Goal: Information Seeking & Learning: Learn about a topic

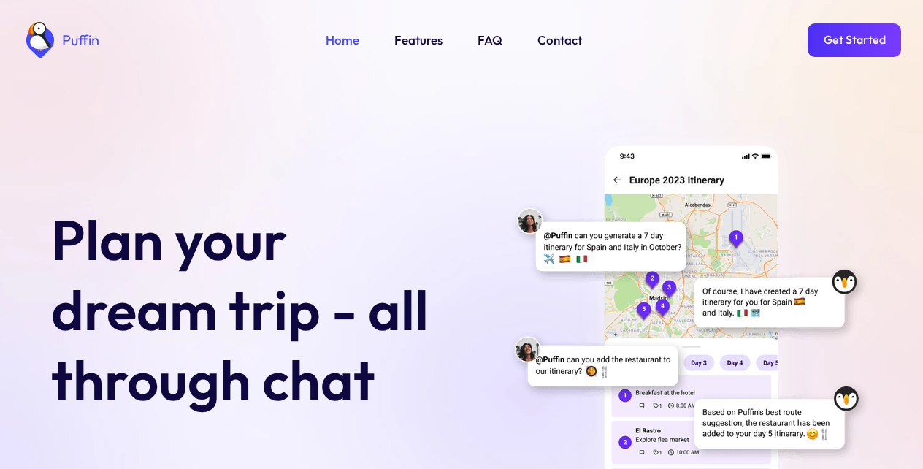
click at [415, 40] on link "Features" at bounding box center [418, 40] width 48 height 19
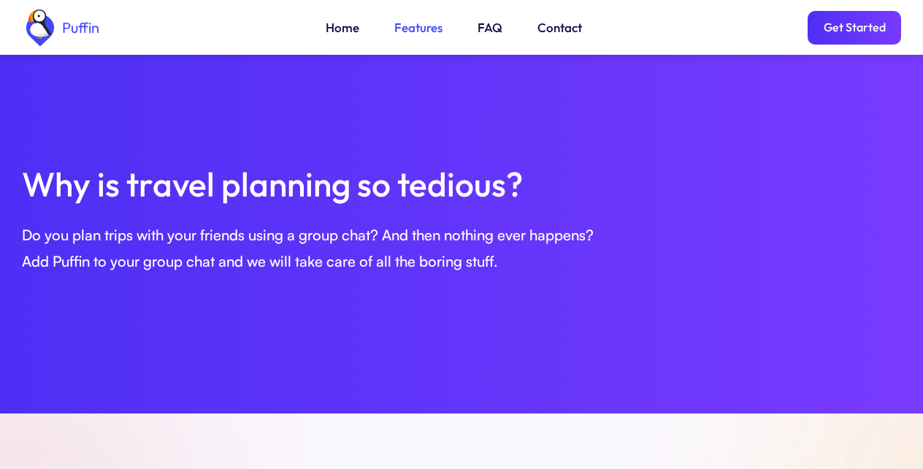
scroll to position [910, 0]
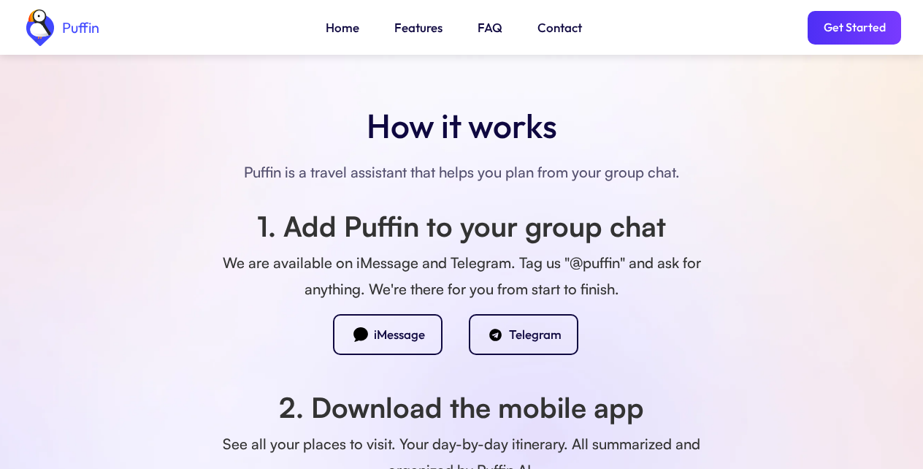
click at [518, 334] on div "Telegram" at bounding box center [535, 334] width 53 height 16
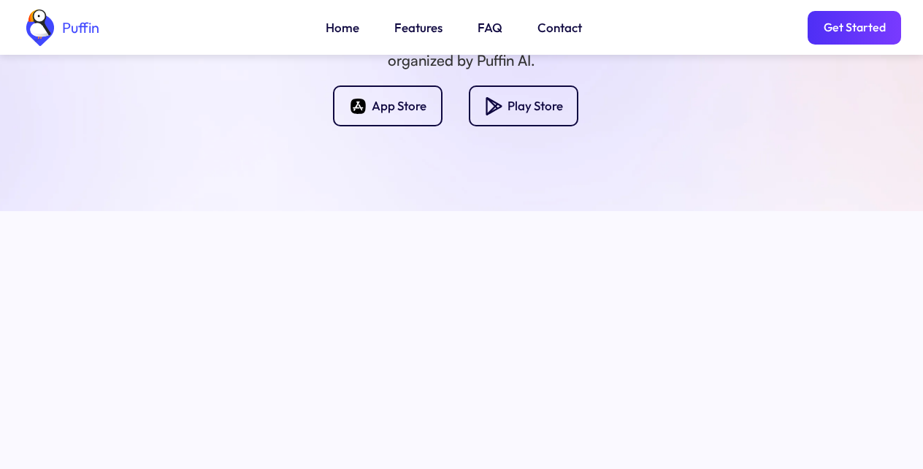
scroll to position [1729, 0]
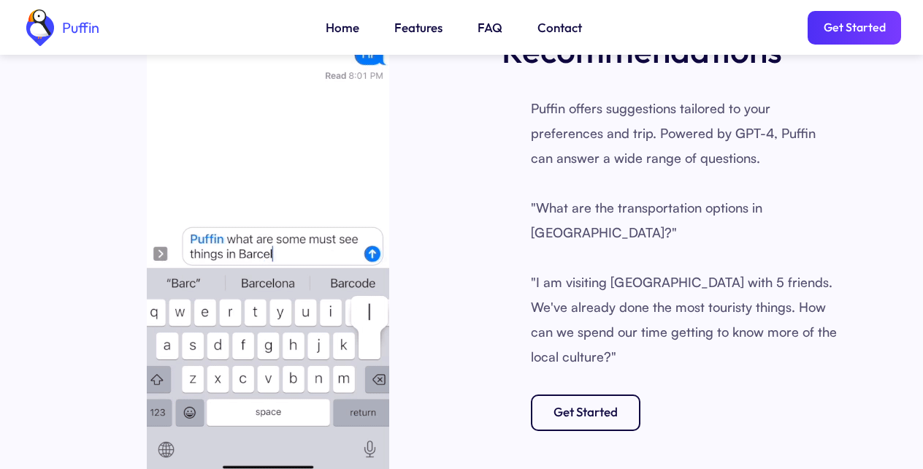
click at [854, 31] on link "Get Started" at bounding box center [854, 28] width 93 height 34
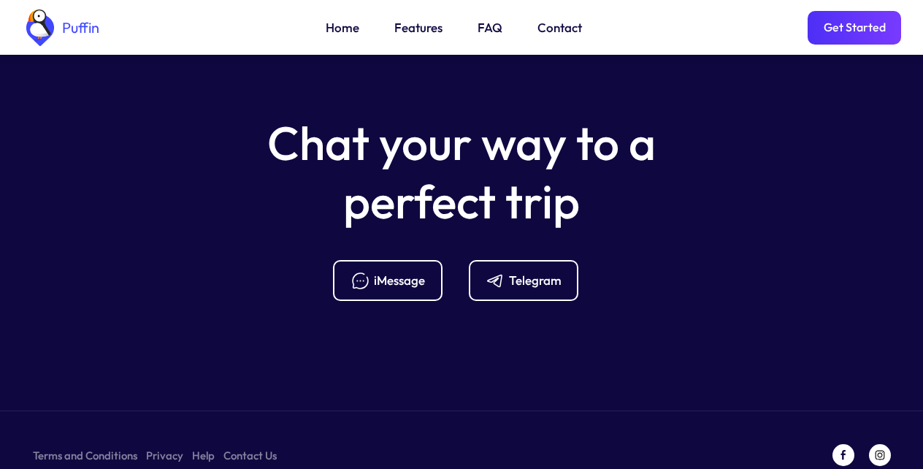
scroll to position [5787, 0]
click at [486, 31] on link "FAQ" at bounding box center [490, 27] width 25 height 19
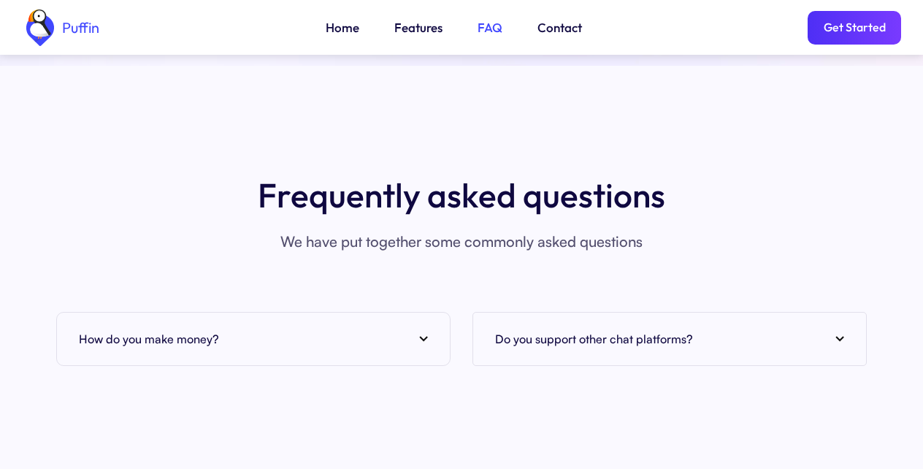
scroll to position [5326, 0]
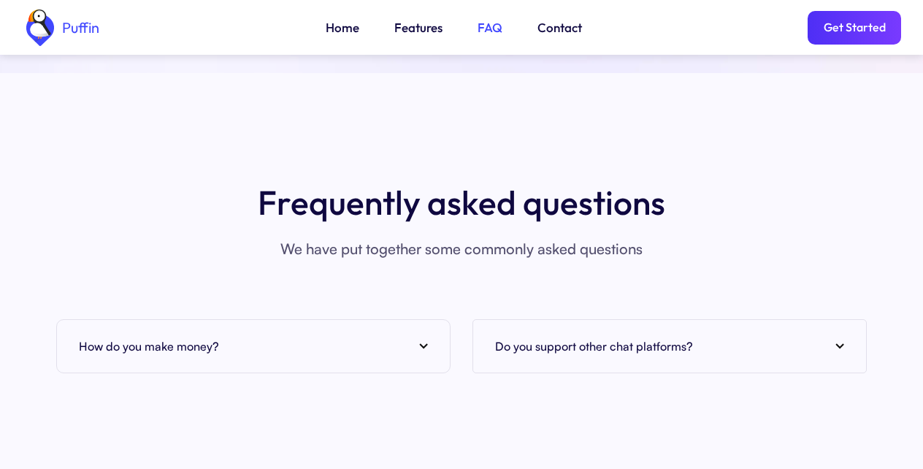
click at [415, 335] on div "How do you make money?" at bounding box center [253, 346] width 349 height 22
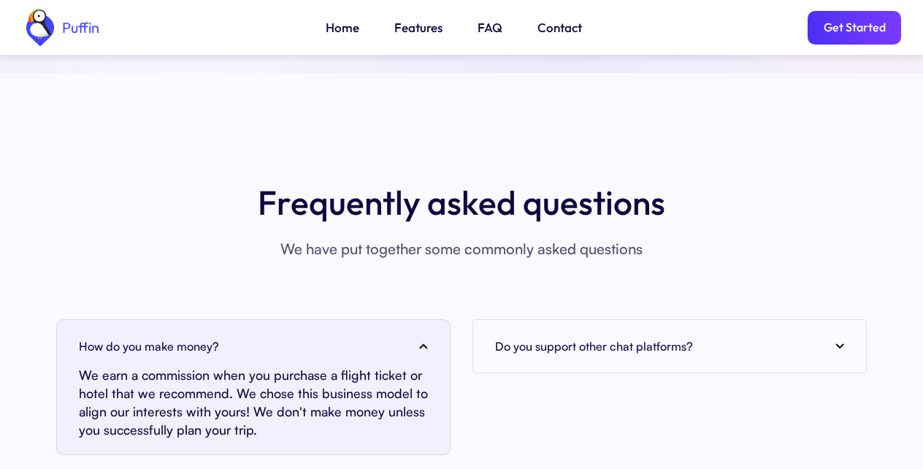
scroll to position [5736, 0]
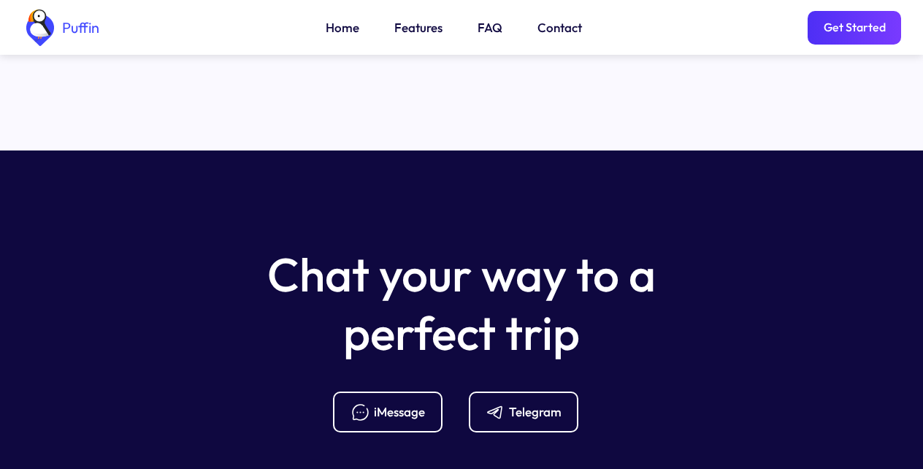
click at [341, 31] on link "Home" at bounding box center [343, 27] width 34 height 19
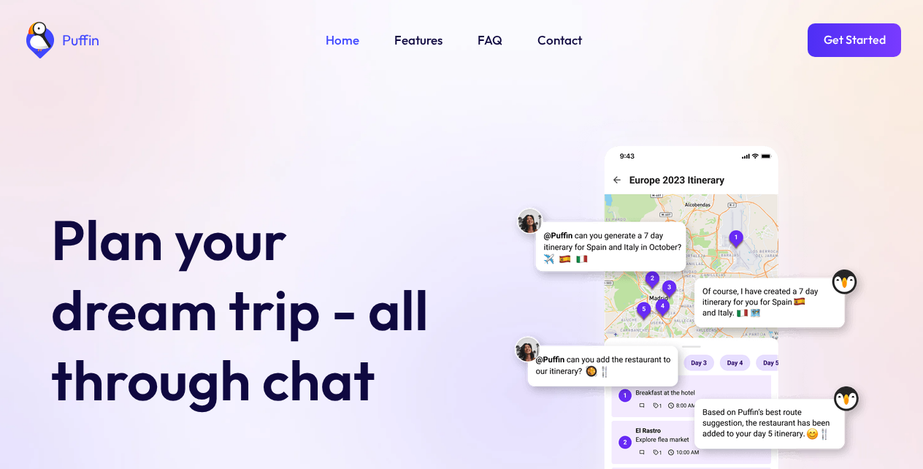
click at [558, 31] on link "Contact" at bounding box center [559, 40] width 45 height 19
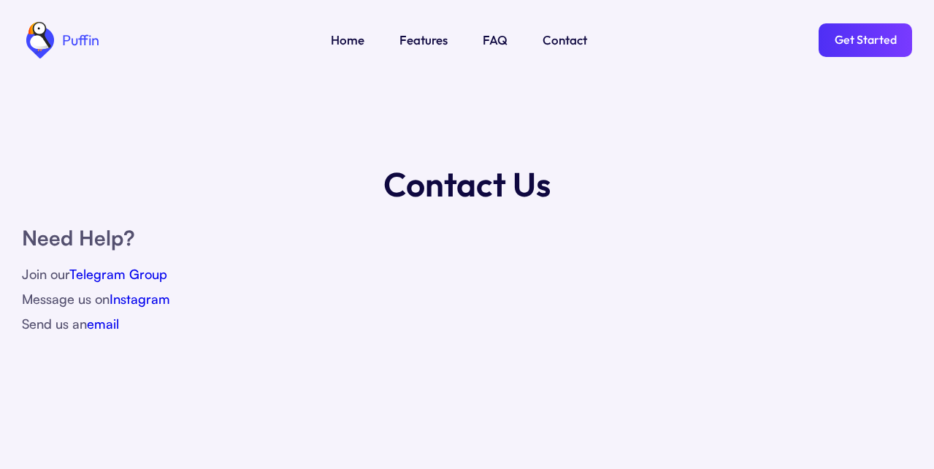
click at [854, 31] on link "Get Started" at bounding box center [865, 40] width 93 height 34
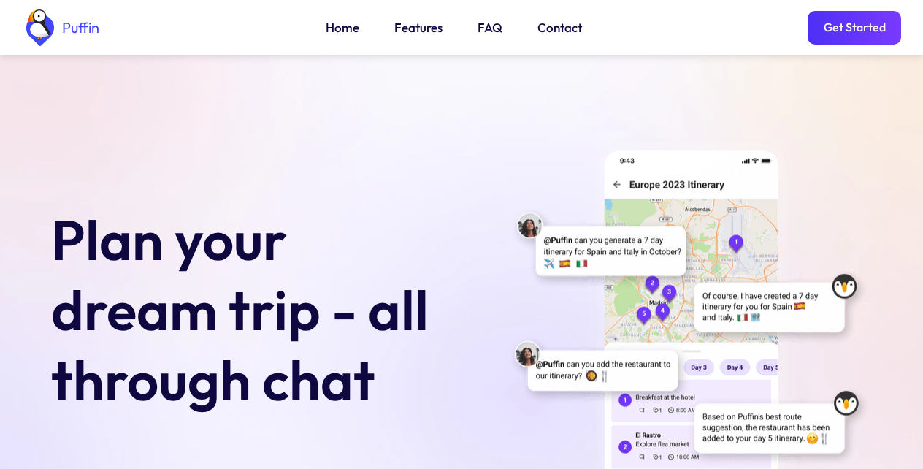
scroll to position [5787, 0]
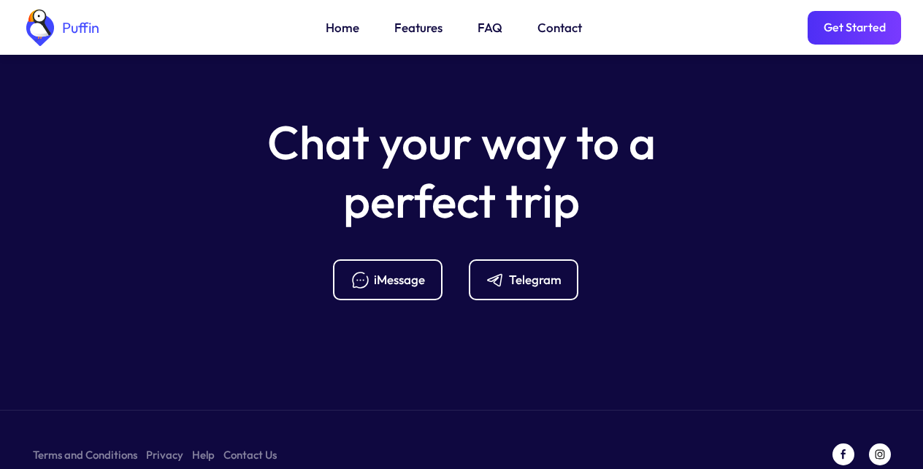
click at [518, 272] on div "Telegram" at bounding box center [535, 280] width 53 height 16
click at [415, 31] on link "Features" at bounding box center [418, 27] width 48 height 19
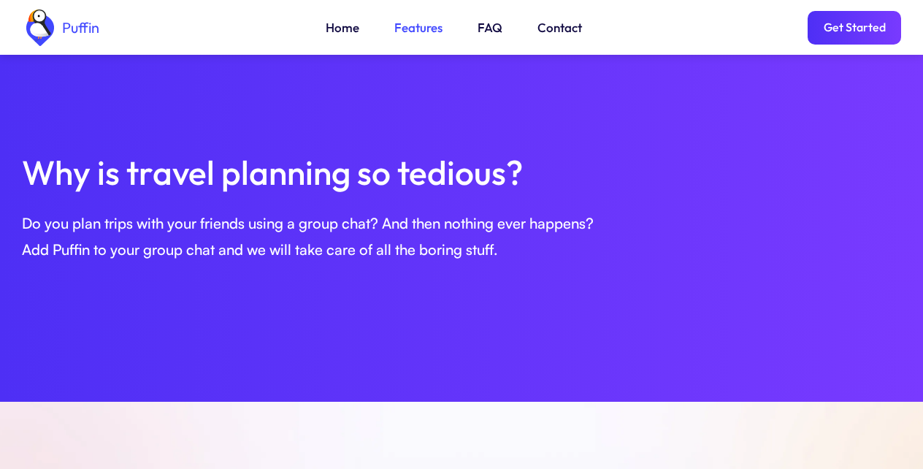
scroll to position [500, 0]
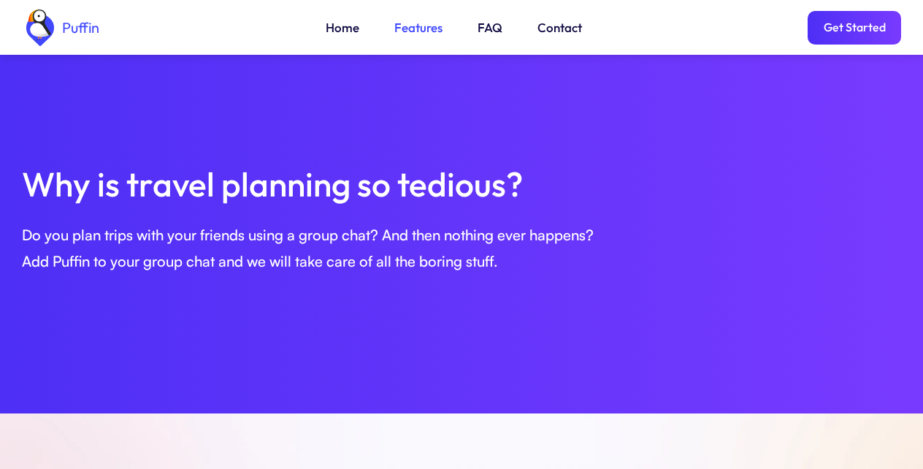
click at [486, 31] on link "FAQ" at bounding box center [490, 27] width 25 height 19
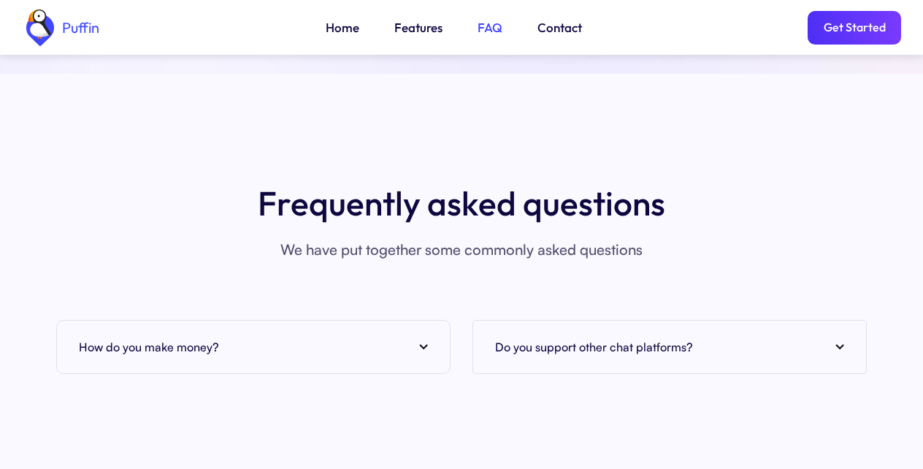
scroll to position [5326, 0]
click at [415, 335] on div "How do you make money?" at bounding box center [253, 346] width 349 height 22
